Goal: Download file/media

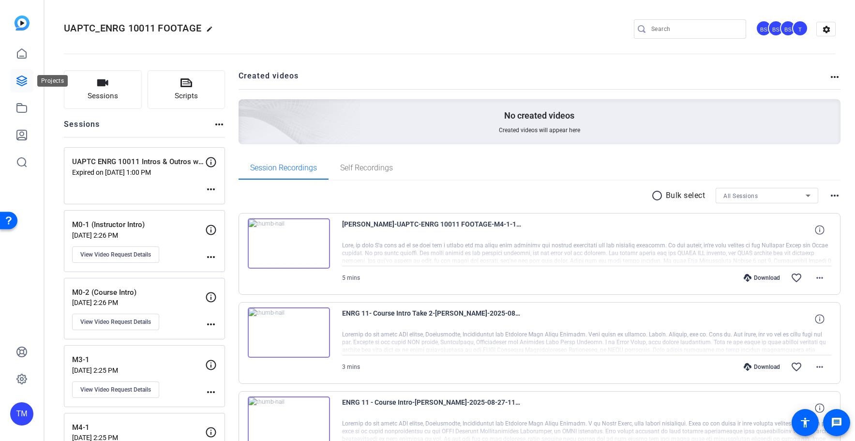
click at [27, 94] on div at bounding box center [21, 108] width 23 height 132
click at [24, 83] on icon at bounding box center [22, 81] width 12 height 12
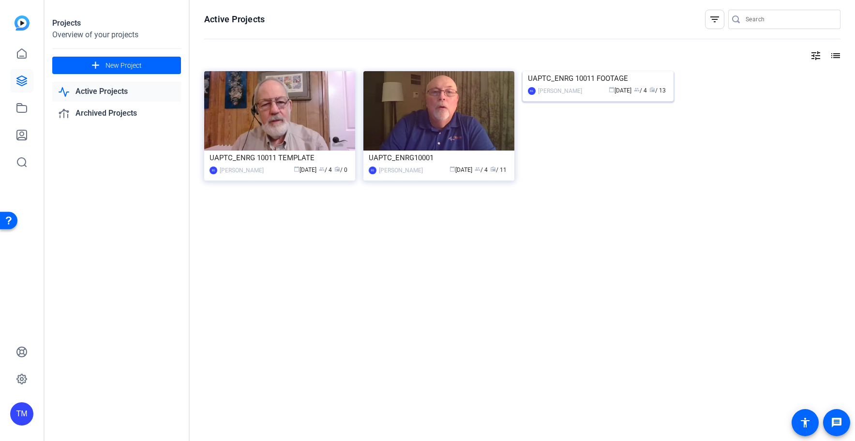
click at [581, 96] on div "[PERSON_NAME]" at bounding box center [560, 91] width 44 height 10
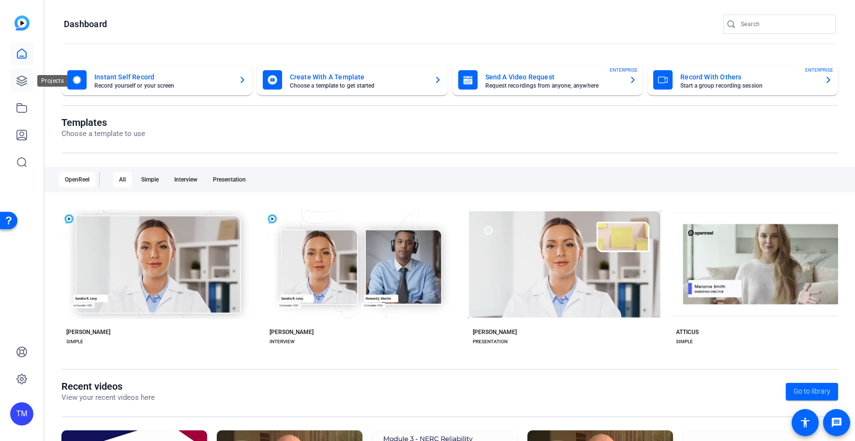
click at [28, 78] on link at bounding box center [21, 80] width 23 height 23
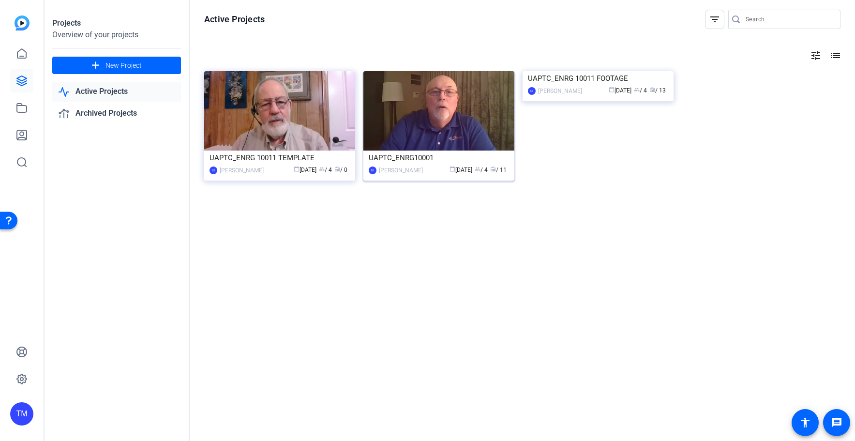
click at [457, 126] on img at bounding box center [438, 110] width 151 height 79
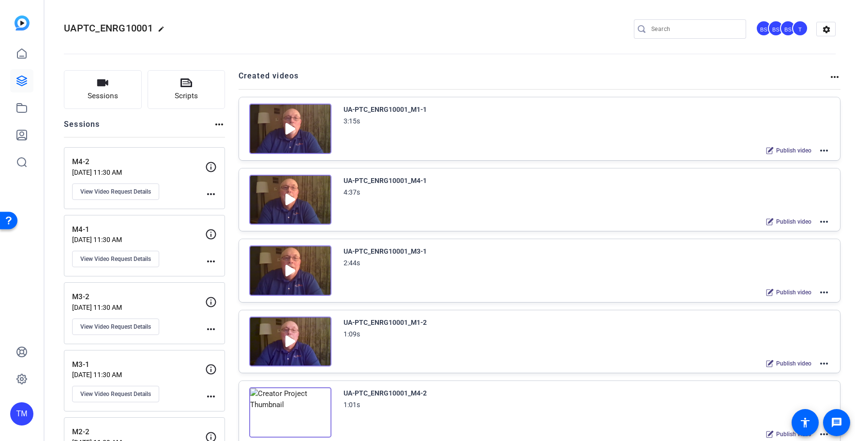
click at [821, 362] on mat-icon "more_horiz" at bounding box center [824, 364] width 12 height 12
click at [823, 147] on div at bounding box center [427, 220] width 855 height 441
click at [823, 149] on mat-icon "more_horiz" at bounding box center [824, 151] width 12 height 12
click at [795, 164] on span "Edit in Creator" at bounding box center [788, 162] width 67 height 12
click at [820, 149] on mat-icon "more_horiz" at bounding box center [824, 151] width 12 height 12
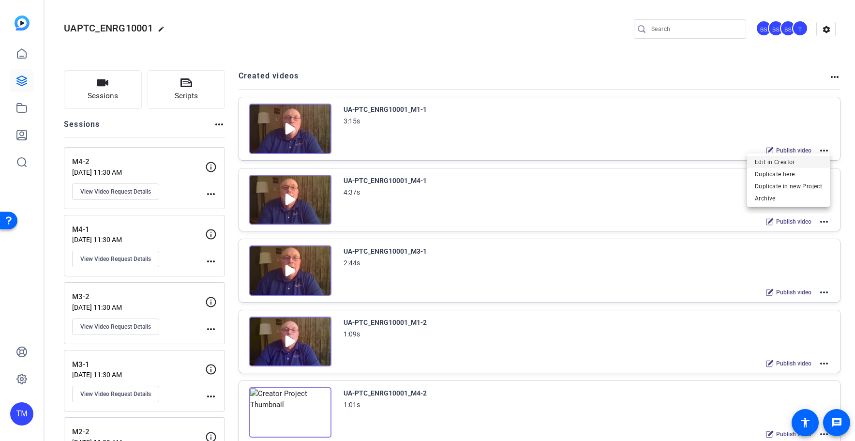
click at [811, 161] on span "Edit in Creator" at bounding box center [788, 162] width 67 height 12
click at [823, 364] on mat-icon "more_horiz" at bounding box center [824, 364] width 12 height 12
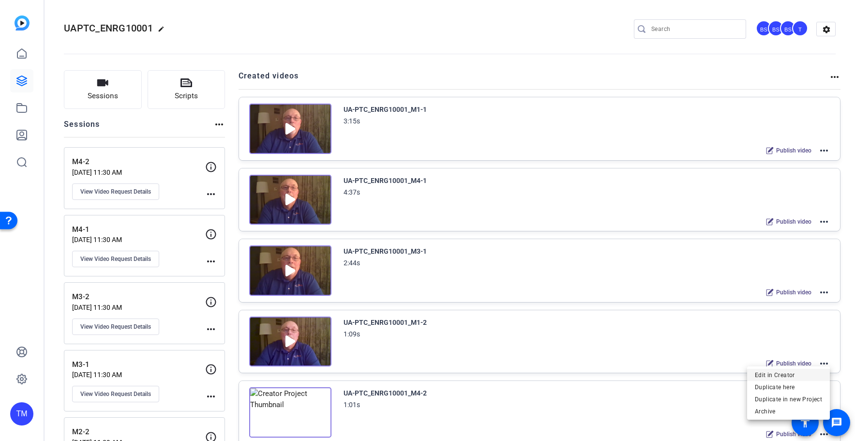
click at [807, 373] on span "Edit in Creator" at bounding box center [788, 375] width 67 height 12
click at [829, 151] on mat-icon "more_horiz" at bounding box center [824, 151] width 12 height 12
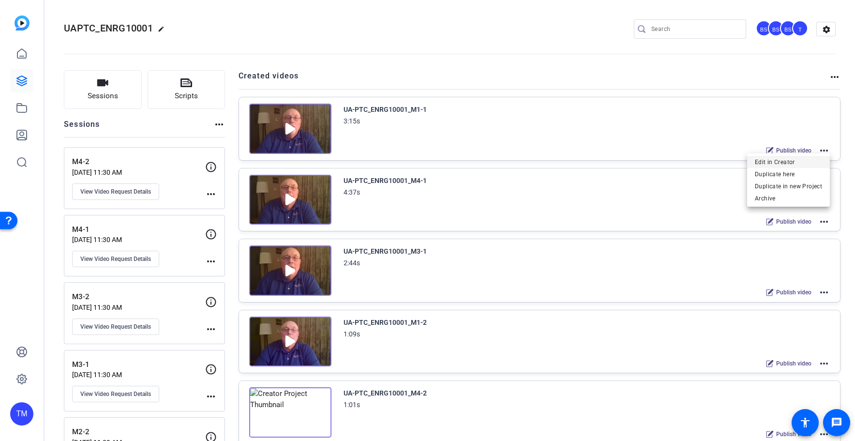
click at [809, 162] on span "Edit in Creator" at bounding box center [788, 162] width 67 height 12
click at [827, 33] on mat-icon "settings" at bounding box center [826, 29] width 19 height 15
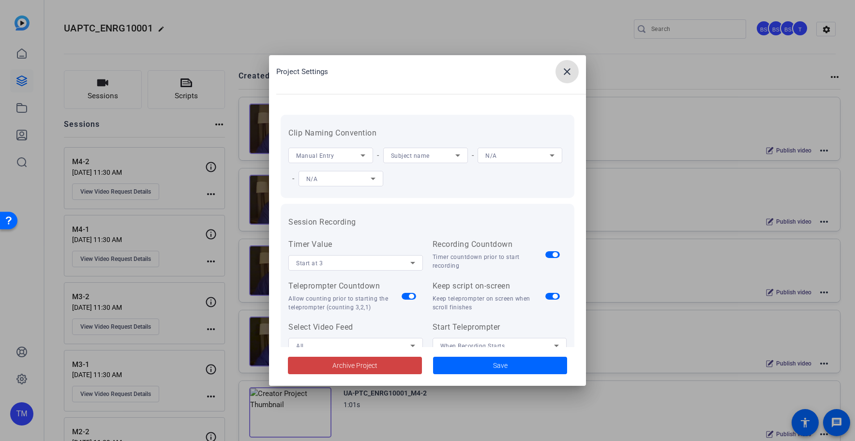
click at [570, 73] on mat-icon "close" at bounding box center [567, 72] width 12 height 12
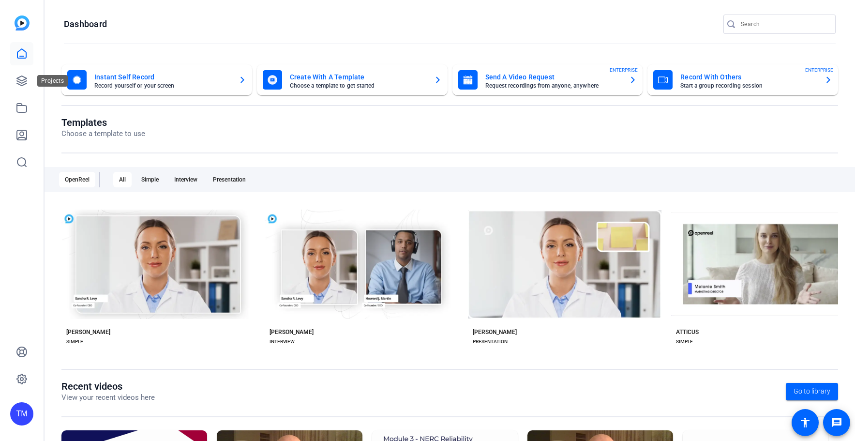
click at [40, 75] on div "Projects" at bounding box center [52, 81] width 30 height 12
drag, startPoint x: 27, startPoint y: 80, endPoint x: 32, endPoint y: 85, distance: 6.8
click at [27, 80] on icon at bounding box center [22, 81] width 12 height 12
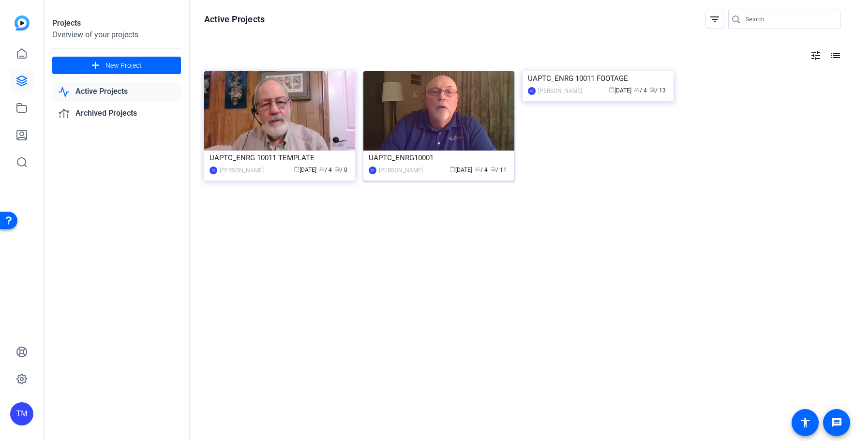
click at [466, 156] on div "UAPTC_ENRG10001" at bounding box center [439, 157] width 140 height 15
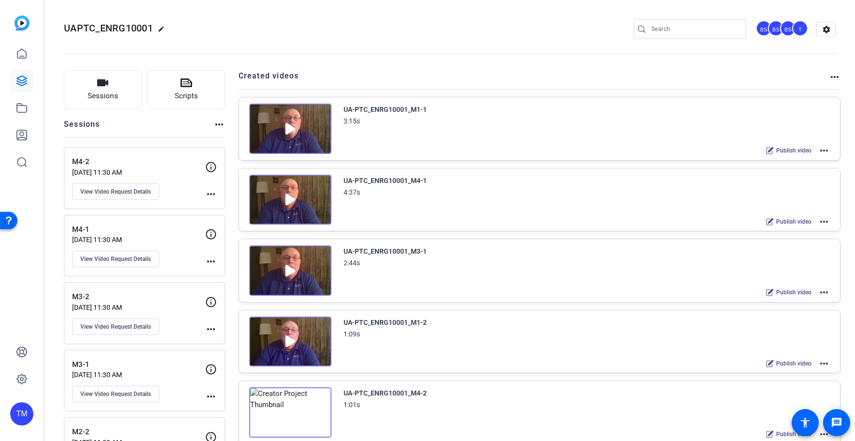
click at [824, 149] on mat-icon "more_horiz" at bounding box center [824, 151] width 12 height 12
click at [812, 157] on span "Edit in Creator" at bounding box center [788, 162] width 67 height 12
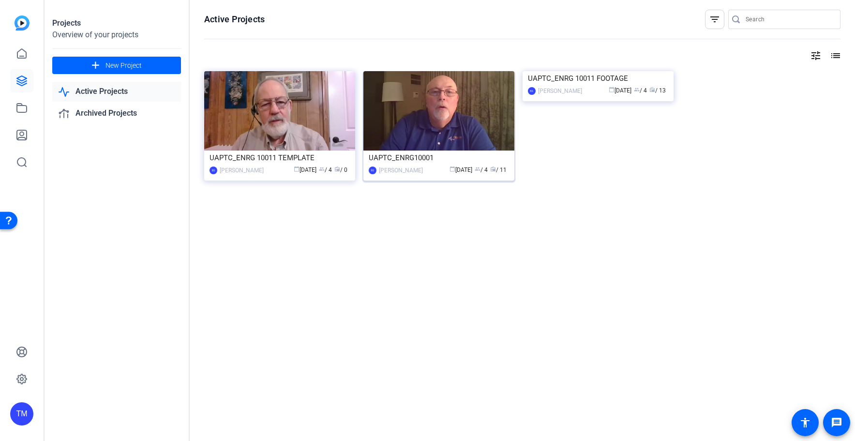
click at [450, 164] on div "UAPTC_ENRG10001" at bounding box center [439, 157] width 140 height 15
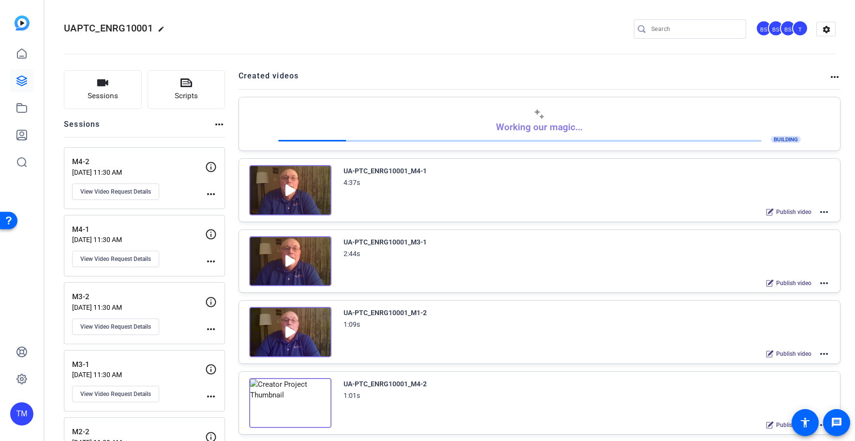
click at [822, 353] on mat-icon "more_horiz" at bounding box center [824, 354] width 12 height 12
click at [797, 369] on span "Edit in Creator" at bounding box center [788, 365] width 67 height 12
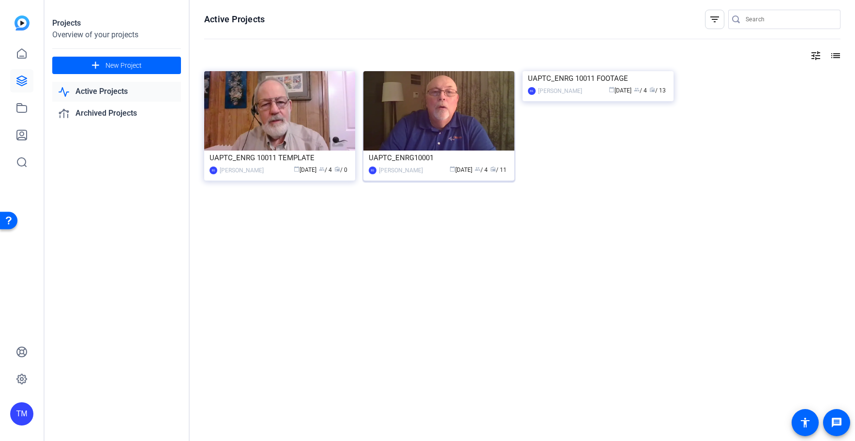
click at [432, 169] on div "calendar_today [DATE] group / 4 radio / 11" at bounding box center [468, 170] width 81 height 10
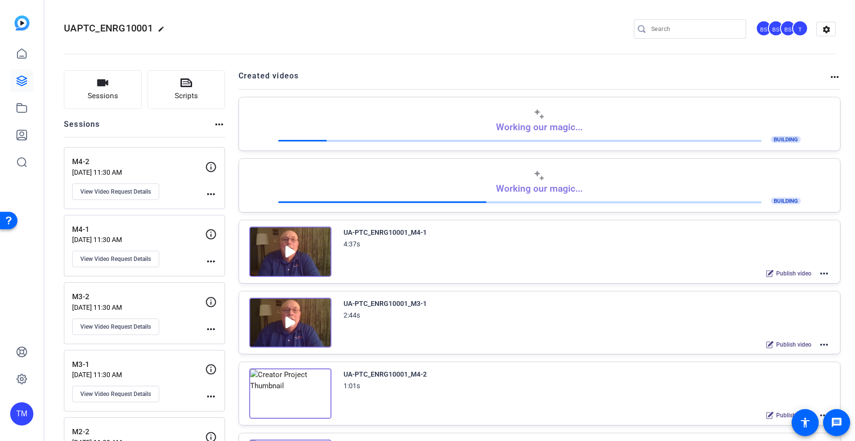
click at [823, 346] on mat-icon "more_horiz" at bounding box center [824, 345] width 12 height 12
click at [805, 356] on span "Edit in Creator" at bounding box center [788, 356] width 67 height 12
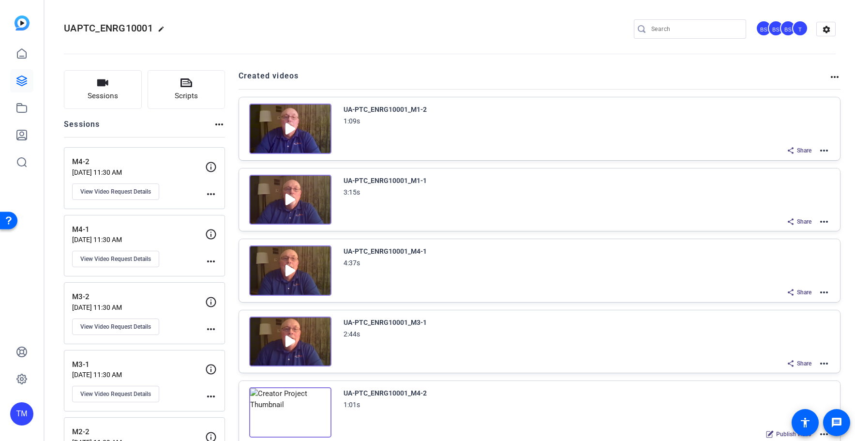
click at [295, 128] on img at bounding box center [290, 129] width 82 height 50
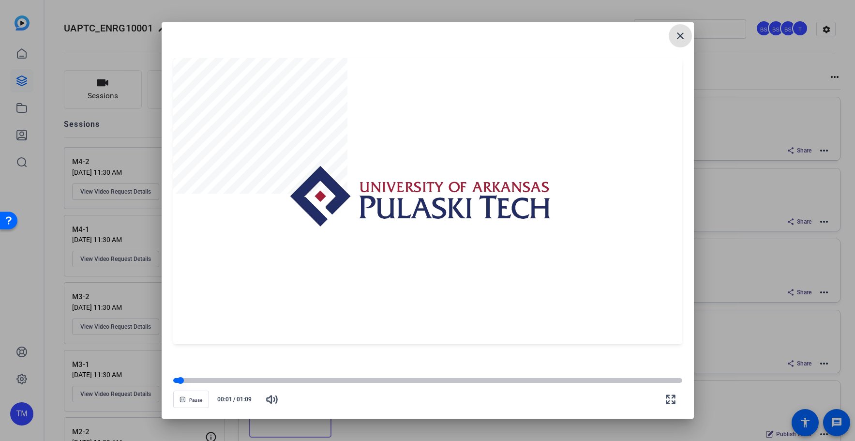
click at [201, 382] on div at bounding box center [427, 380] width 509 height 5
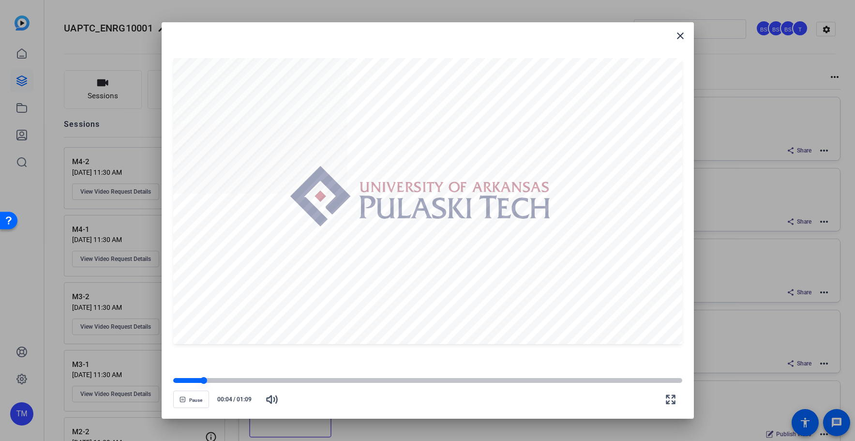
click at [213, 382] on div at bounding box center [427, 380] width 509 height 5
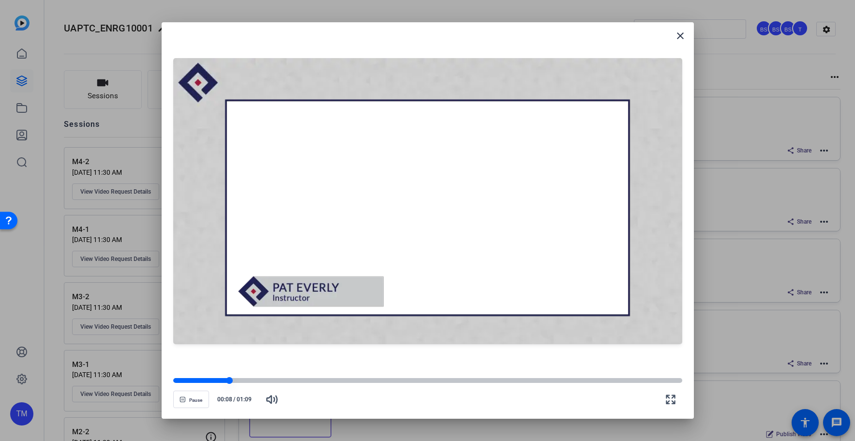
click at [241, 381] on div at bounding box center [427, 380] width 509 height 5
click at [261, 380] on div at bounding box center [427, 380] width 509 height 5
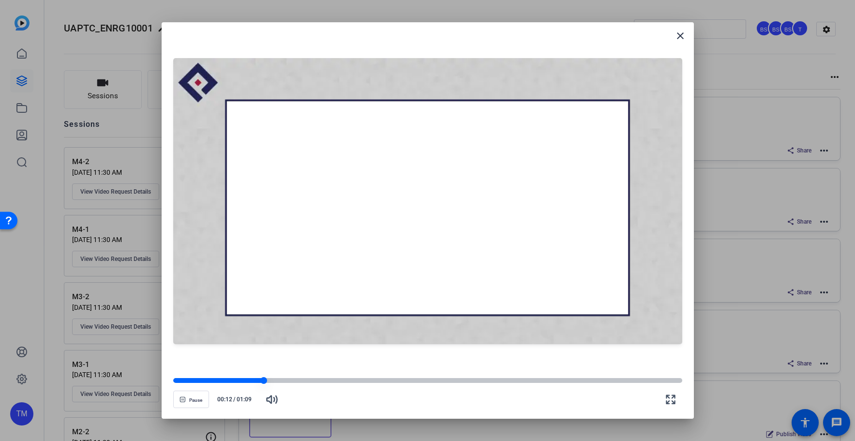
click at [290, 379] on div at bounding box center [427, 380] width 509 height 5
click at [313, 377] on div at bounding box center [427, 380] width 509 height 7
click at [343, 377] on div at bounding box center [427, 380] width 509 height 7
click at [373, 377] on div at bounding box center [427, 380] width 509 height 7
click at [411, 377] on div at bounding box center [427, 380] width 509 height 7
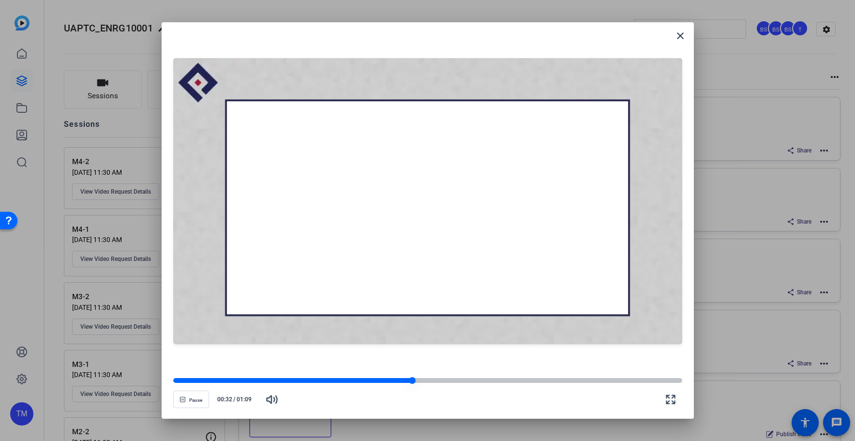
click at [452, 377] on div at bounding box center [427, 380] width 509 height 7
click at [501, 377] on div at bounding box center [427, 380] width 509 height 7
click at [535, 377] on div at bounding box center [427, 380] width 509 height 7
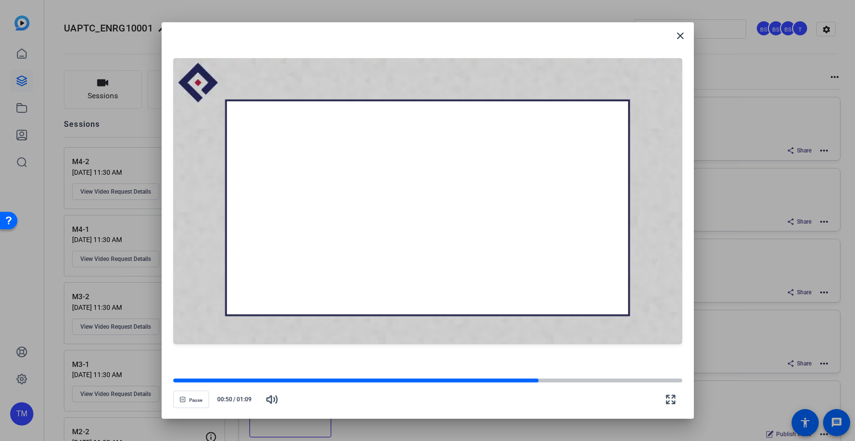
click at [589, 377] on openreel-video-controls "Pause 00:50 / 01:09" at bounding box center [427, 390] width 509 height 34
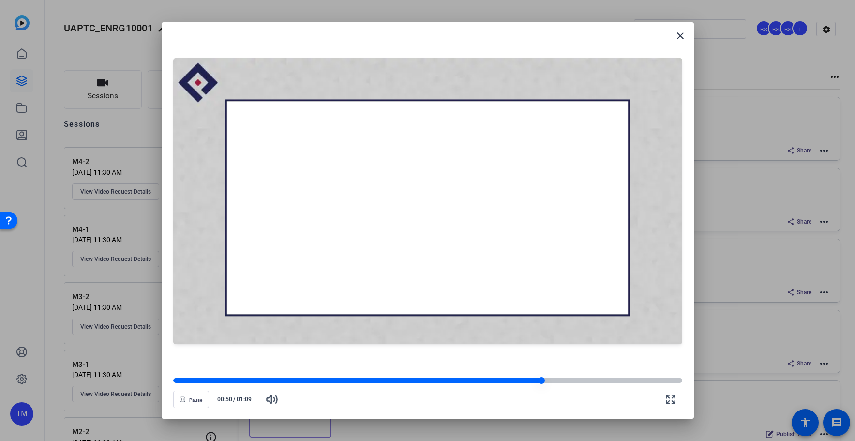
click at [619, 380] on div at bounding box center [427, 380] width 509 height 5
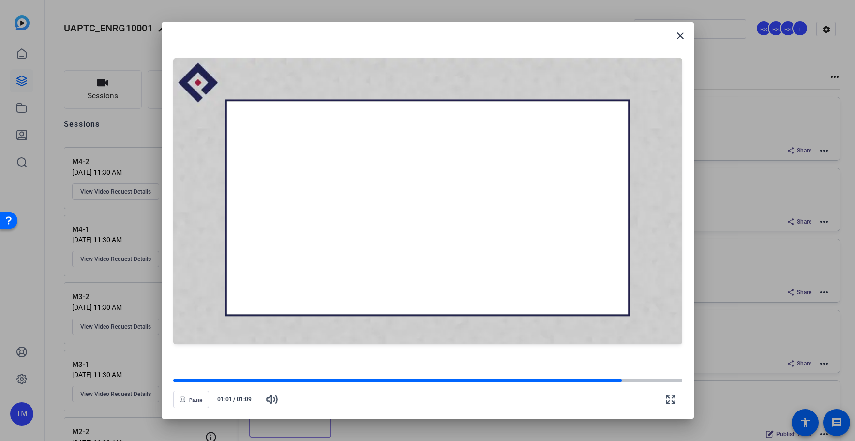
click at [646, 378] on div at bounding box center [427, 380] width 509 height 4
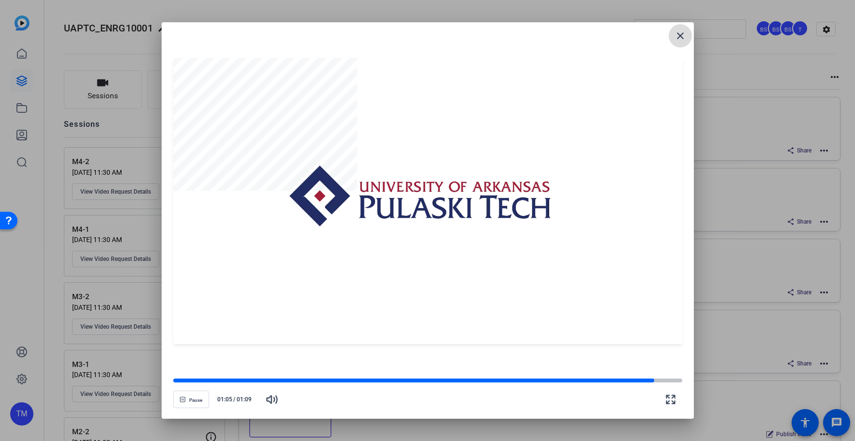
click at [684, 36] on mat-icon "close" at bounding box center [680, 36] width 12 height 12
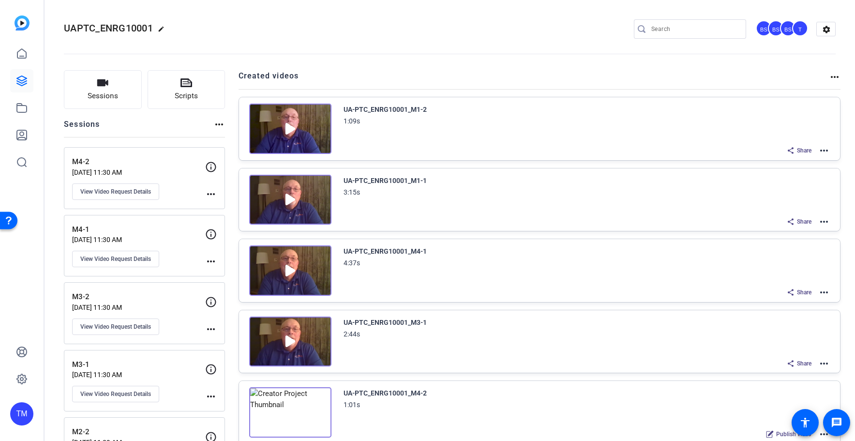
click at [825, 150] on mat-icon "more_horiz" at bounding box center [824, 151] width 12 height 12
click at [803, 234] on span "Download Video" at bounding box center [788, 235] width 67 height 12
click at [411, 217] on div "Share more_horiz" at bounding box center [586, 221] width 487 height 13
click at [293, 201] on img at bounding box center [290, 200] width 82 height 50
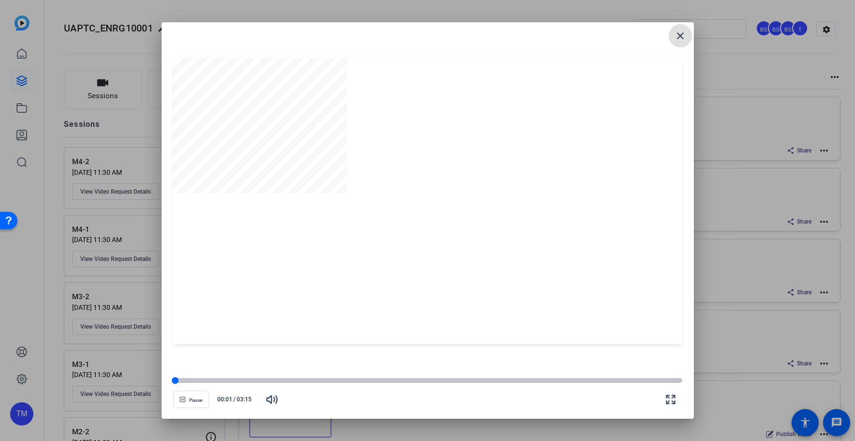
click at [206, 380] on div at bounding box center [427, 380] width 509 height 5
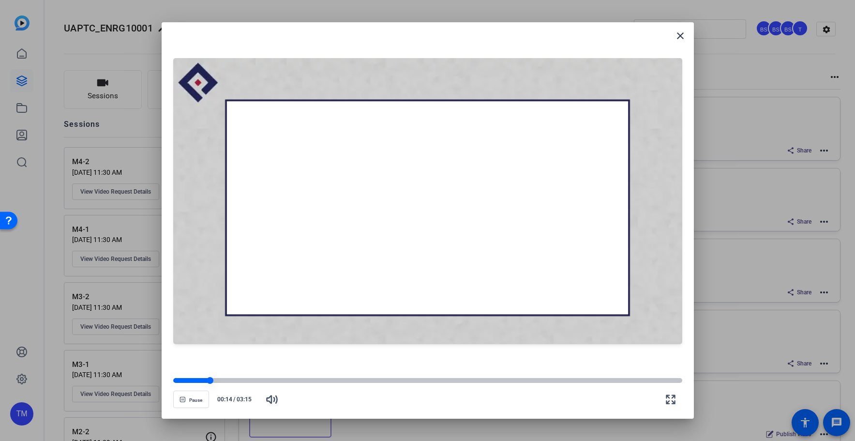
click at [249, 380] on div at bounding box center [427, 380] width 509 height 5
click at [282, 380] on div at bounding box center [427, 380] width 509 height 5
click at [329, 381] on div at bounding box center [427, 380] width 509 height 5
click at [358, 380] on div at bounding box center [427, 380] width 509 height 5
click at [393, 378] on div at bounding box center [427, 380] width 509 height 5
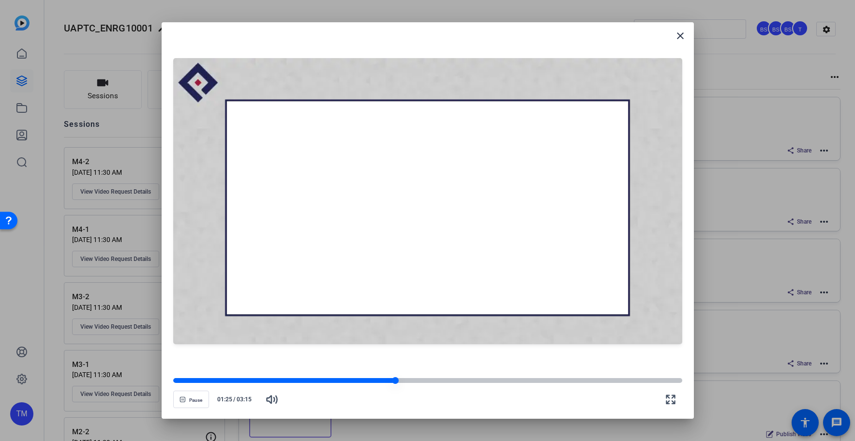
click at [322, 381] on div at bounding box center [284, 380] width 223 height 5
click at [300, 381] on div at bounding box center [248, 380] width 151 height 5
click at [357, 381] on div at bounding box center [427, 380] width 509 height 5
click at [400, 381] on div at bounding box center [427, 380] width 509 height 5
click at [431, 384] on div at bounding box center [427, 380] width 509 height 7
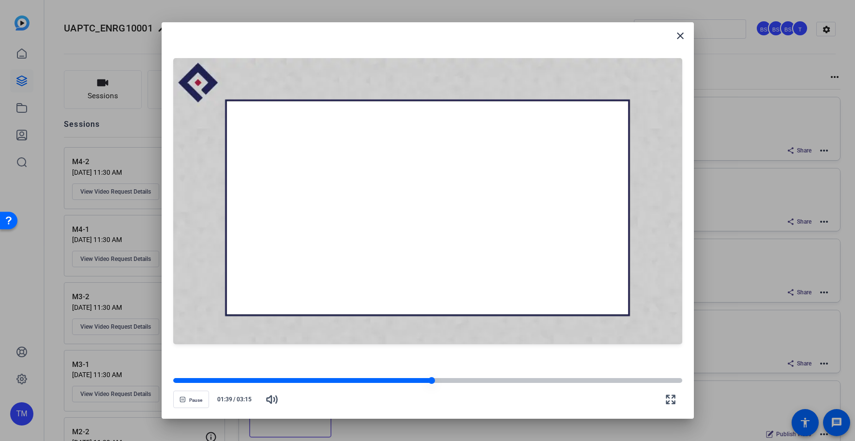
click at [488, 382] on div at bounding box center [427, 380] width 509 height 5
click at [547, 380] on div at bounding box center [427, 380] width 509 height 5
click at [575, 380] on div at bounding box center [427, 380] width 509 height 5
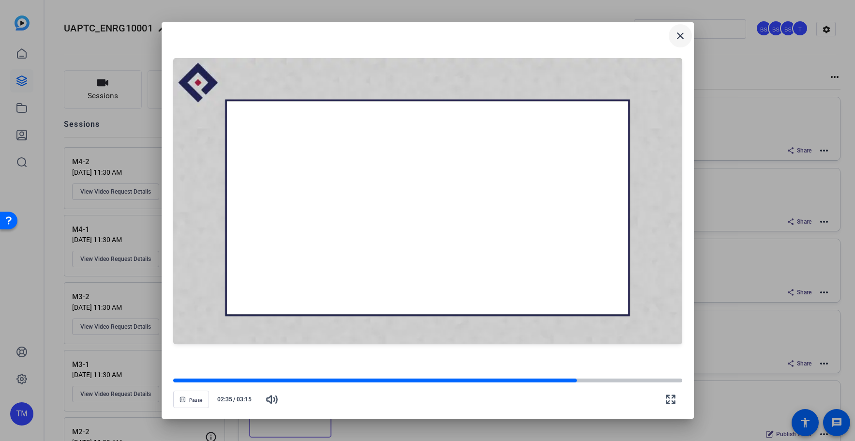
click at [685, 32] on mat-icon "close" at bounding box center [680, 36] width 12 height 12
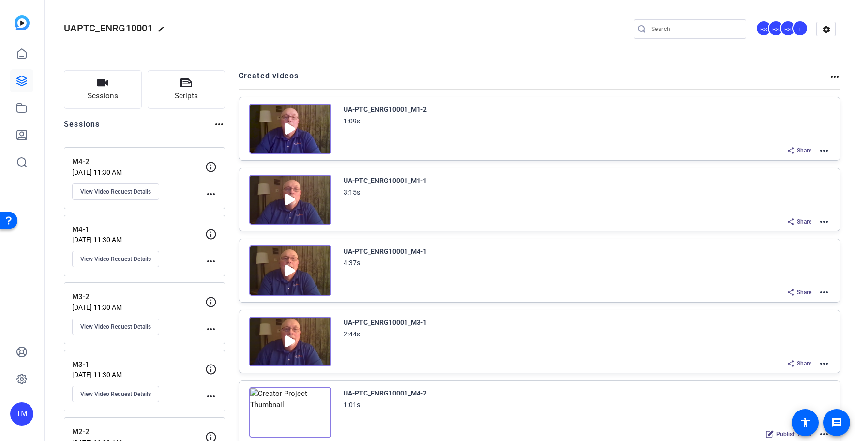
click at [827, 224] on mat-icon "more_horiz" at bounding box center [824, 222] width 12 height 12
click at [794, 304] on span "Download Video" at bounding box center [788, 305] width 67 height 12
click at [295, 341] on img at bounding box center [290, 341] width 82 height 50
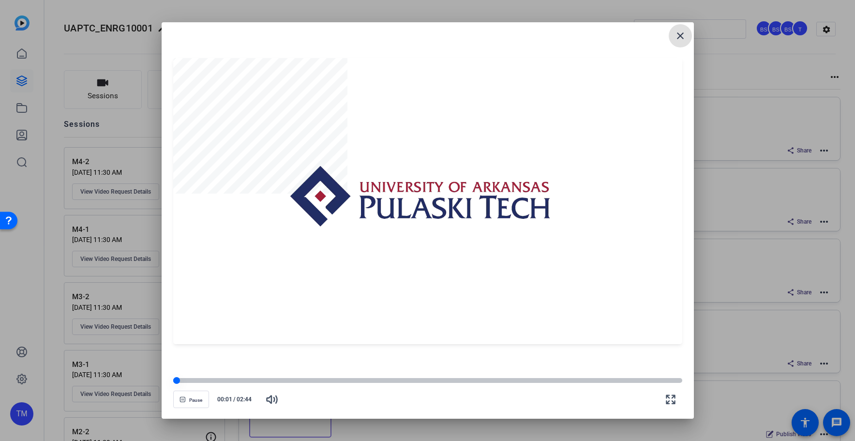
click at [220, 380] on div at bounding box center [427, 380] width 509 height 5
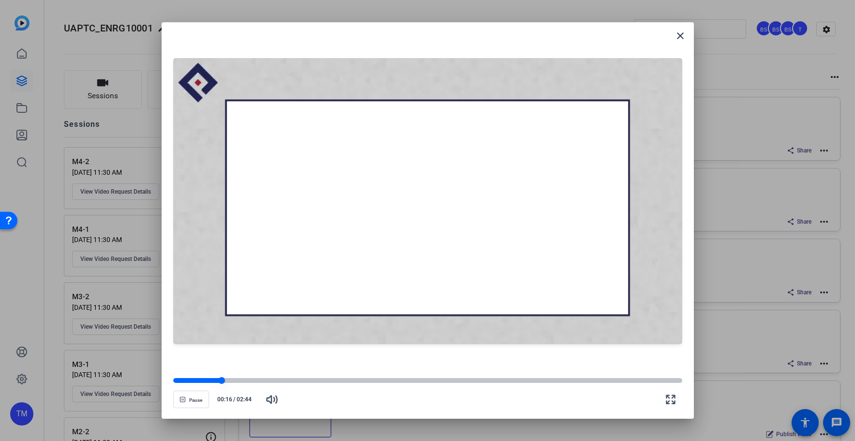
click at [255, 382] on div at bounding box center [427, 380] width 509 height 5
click at [213, 382] on div at bounding box center [216, 380] width 86 height 5
click at [197, 382] on div at bounding box center [193, 380] width 41 height 5
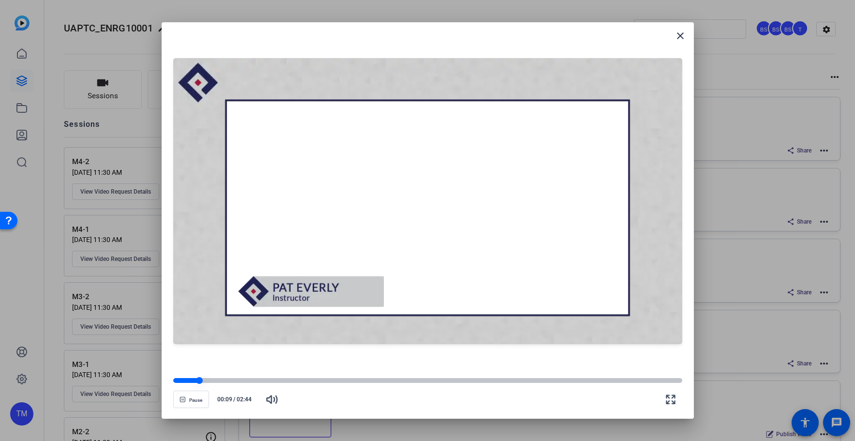
click at [245, 380] on div at bounding box center [427, 380] width 509 height 5
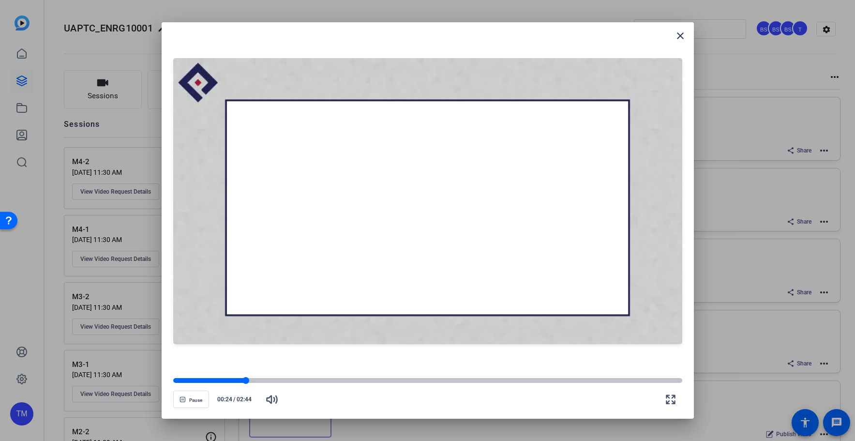
click at [273, 380] on div at bounding box center [427, 380] width 509 height 5
click at [304, 381] on div at bounding box center [427, 380] width 509 height 5
click at [328, 383] on div at bounding box center [427, 380] width 509 height 5
click at [363, 381] on div at bounding box center [427, 380] width 509 height 5
click at [390, 381] on div at bounding box center [427, 380] width 509 height 5
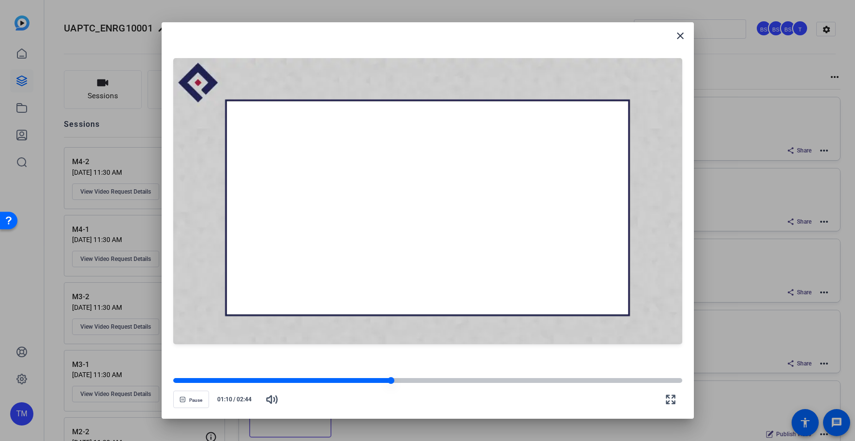
click at [429, 380] on div at bounding box center [427, 380] width 509 height 5
click at [501, 378] on div at bounding box center [427, 380] width 509 height 7
click at [556, 378] on div at bounding box center [427, 380] width 509 height 7
click at [596, 378] on div at bounding box center [427, 380] width 509 height 7
click at [626, 378] on div at bounding box center [427, 380] width 509 height 7
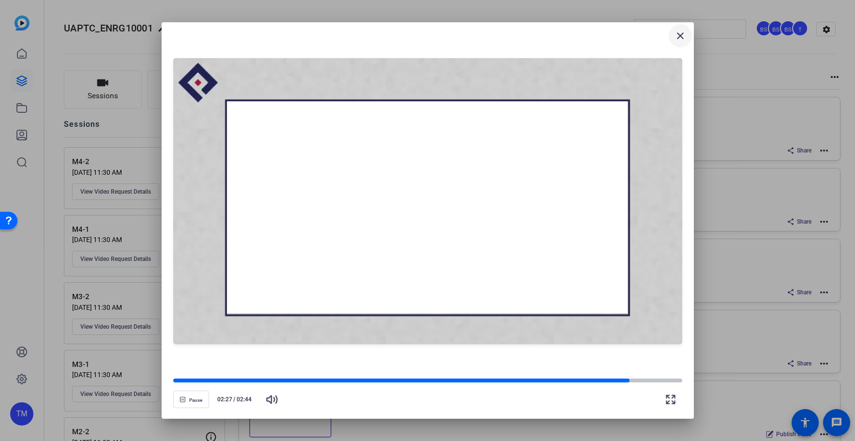
click at [683, 37] on mat-icon "close" at bounding box center [680, 36] width 12 height 12
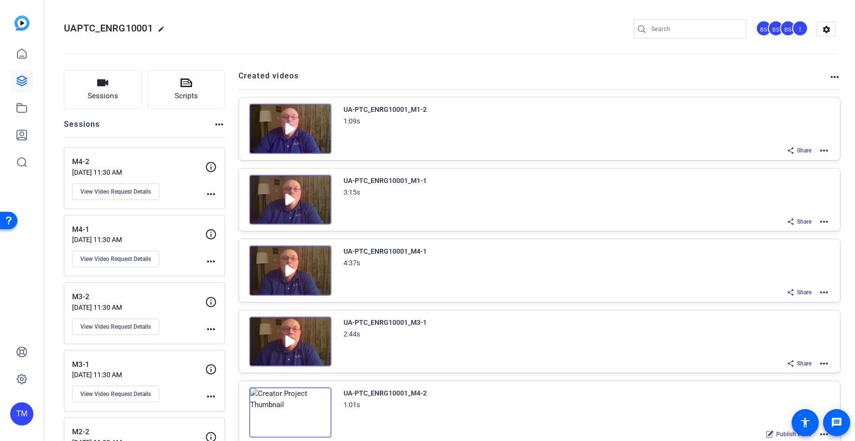
click at [827, 362] on mat-icon "more_horiz" at bounding box center [824, 364] width 12 height 12
click at [787, 354] on span "Download Video" at bounding box center [788, 351] width 67 height 12
click at [287, 272] on img at bounding box center [290, 270] width 82 height 50
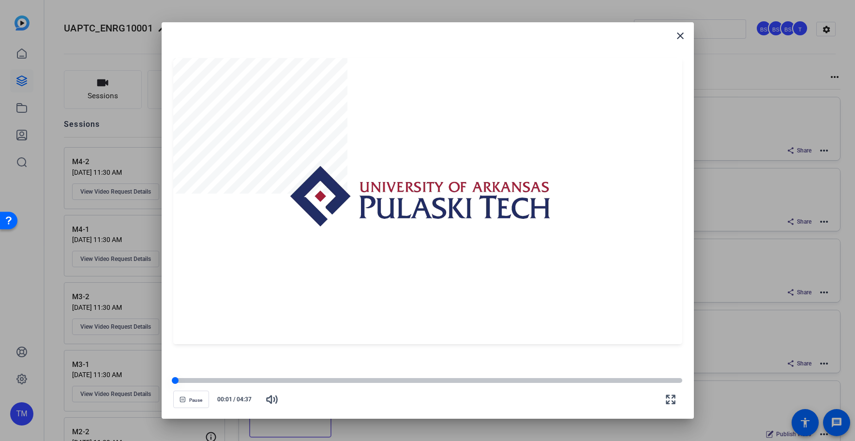
click at [191, 383] on div at bounding box center [427, 380] width 509 height 7
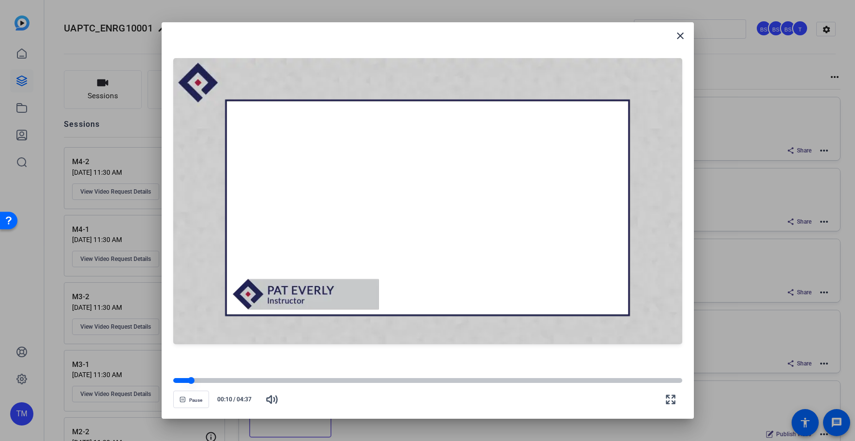
click at [225, 380] on div at bounding box center [427, 380] width 509 height 5
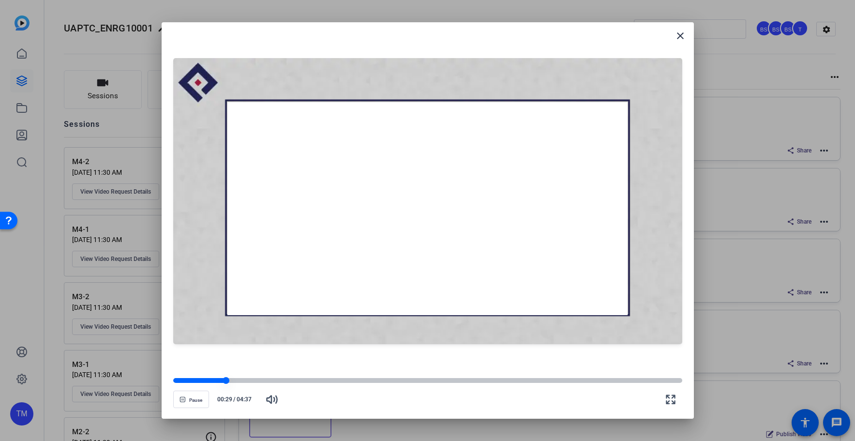
click at [245, 380] on div at bounding box center [427, 380] width 509 height 5
click at [269, 380] on div at bounding box center [427, 380] width 509 height 5
click at [304, 380] on div at bounding box center [427, 380] width 509 height 5
click at [345, 379] on div at bounding box center [427, 380] width 509 height 5
click at [374, 378] on div at bounding box center [427, 380] width 509 height 5
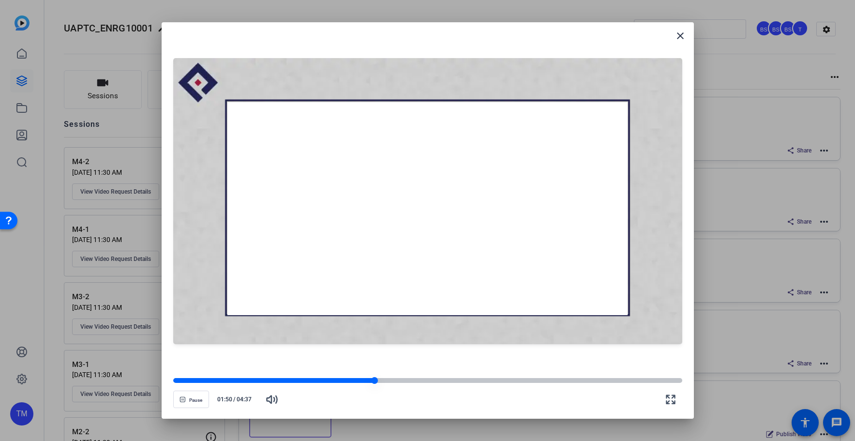
click at [405, 377] on div at bounding box center [427, 380] width 509 height 7
click at [443, 377] on div at bounding box center [427, 380] width 509 height 7
click at [424, 381] on div at bounding box center [310, 380] width 275 height 5
click at [443, 381] on div at bounding box center [427, 380] width 509 height 5
click at [525, 378] on div at bounding box center [427, 380] width 509 height 7
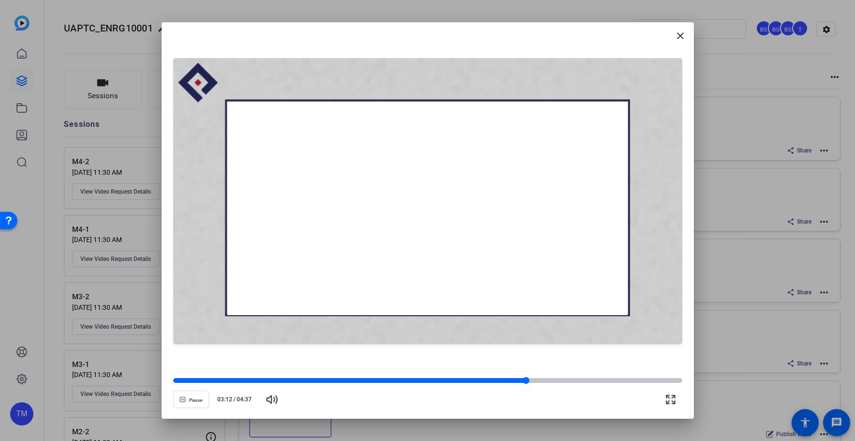
click at [585, 379] on div at bounding box center [427, 380] width 509 height 5
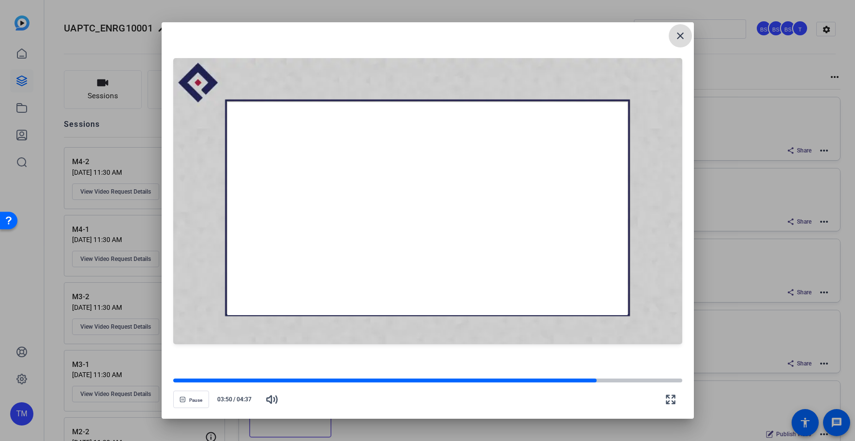
click at [683, 37] on mat-icon "close" at bounding box center [680, 36] width 12 height 12
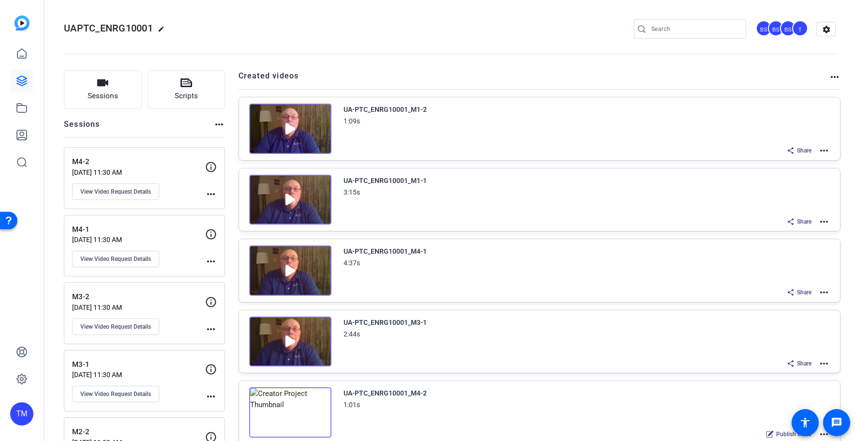
click at [825, 290] on mat-icon "more_horiz" at bounding box center [824, 292] width 12 height 12
click at [776, 368] on span "Download Video" at bounding box center [788, 364] width 67 height 12
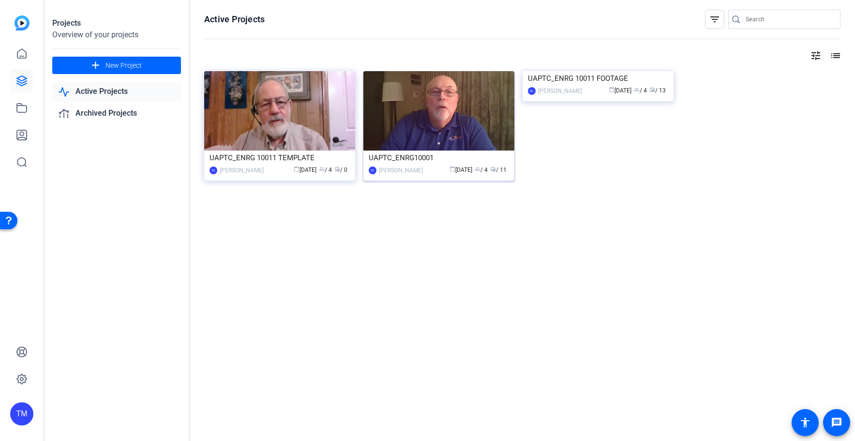
click at [432, 165] on div "calendar_today [DATE] group / 4 radio / 11" at bounding box center [468, 170] width 81 height 10
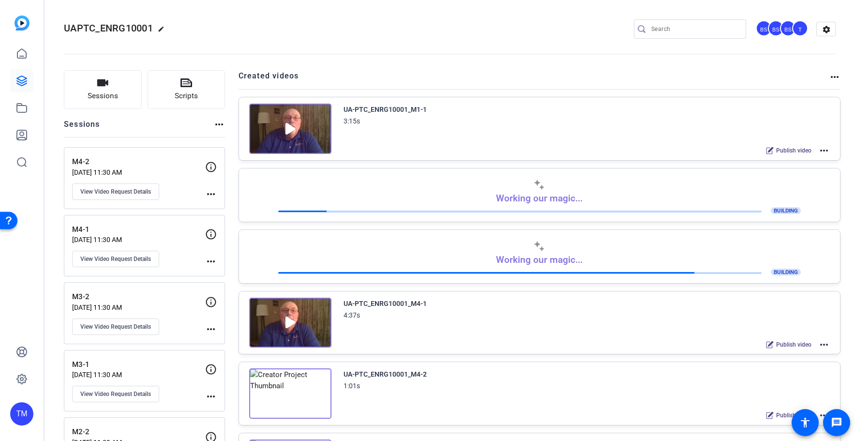
click at [822, 344] on mat-icon "more_horiz" at bounding box center [824, 345] width 12 height 12
click at [809, 356] on span "Edit in Creator" at bounding box center [788, 356] width 67 height 12
